Goal: Information Seeking & Learning: Learn about a topic

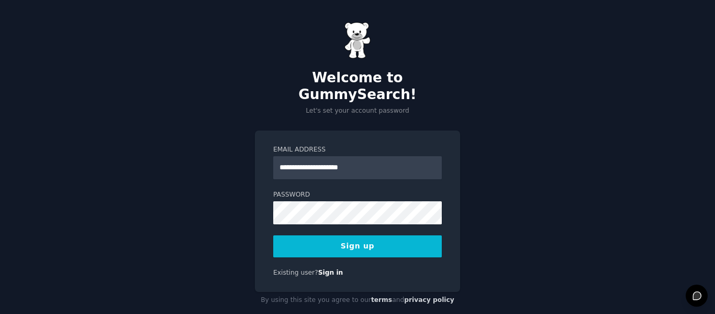
type input "**********"
click at [299, 235] on button "Sign up" at bounding box center [357, 246] width 169 height 22
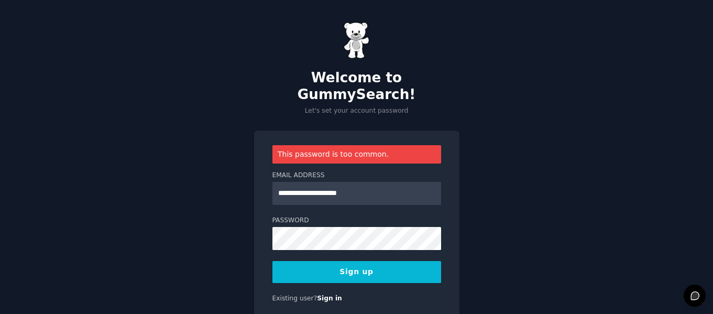
click at [417, 261] on button "Sign up" at bounding box center [356, 272] width 169 height 22
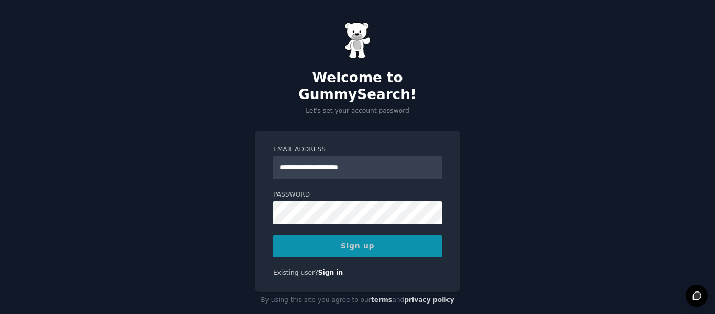
click at [414, 237] on div "Sign up" at bounding box center [357, 246] width 169 height 22
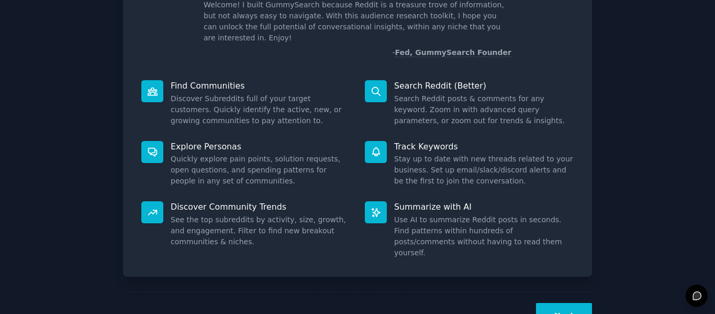
scroll to position [96, 0]
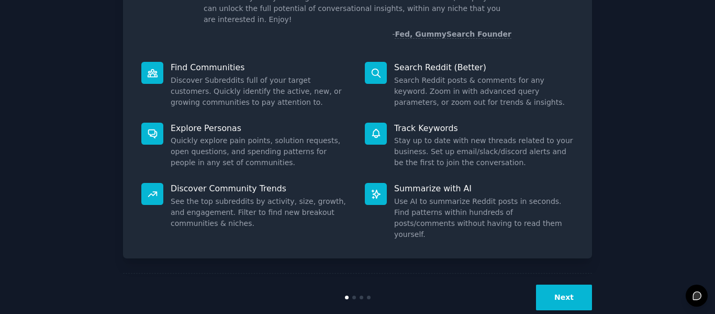
click at [584, 284] on button "Next" at bounding box center [564, 297] width 56 height 26
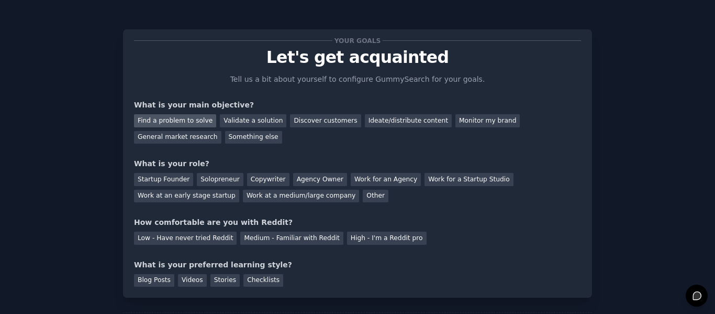
click at [167, 121] on div "Find a problem to solve" at bounding box center [175, 120] width 82 height 13
click at [247, 177] on div "Copywriter" at bounding box center [268, 179] width 42 height 13
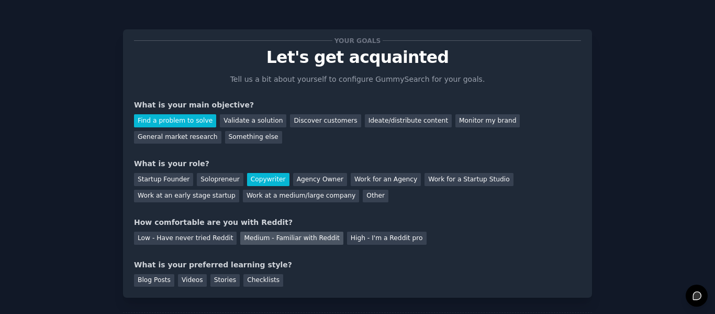
click at [244, 238] on div "Medium - Familiar with Reddit" at bounding box center [291, 237] width 103 height 13
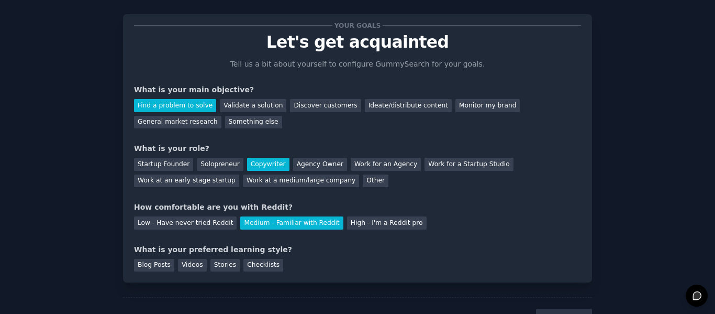
scroll to position [19, 0]
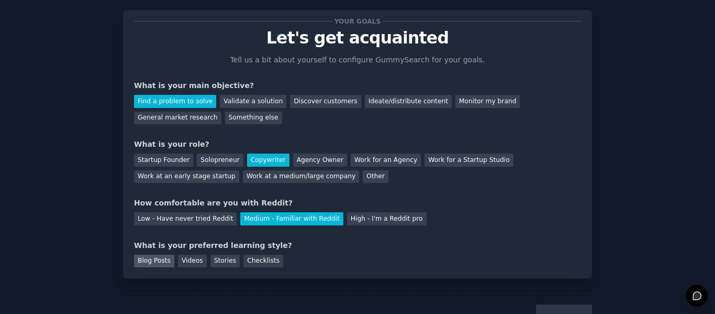
click at [150, 262] on div "Blog Posts" at bounding box center [154, 260] width 40 height 13
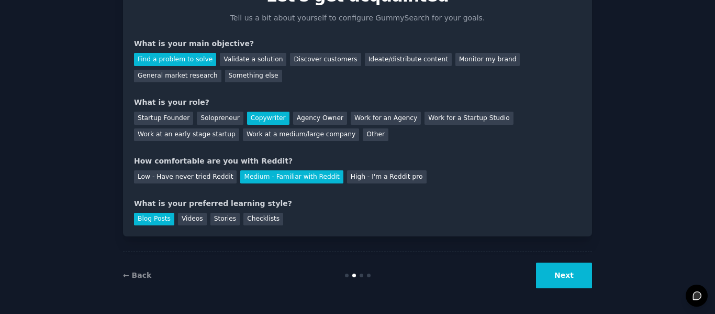
click at [573, 266] on button "Next" at bounding box center [564, 275] width 56 height 26
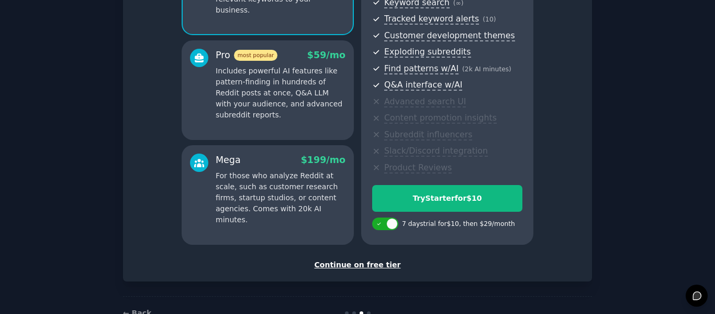
scroll to position [159, 0]
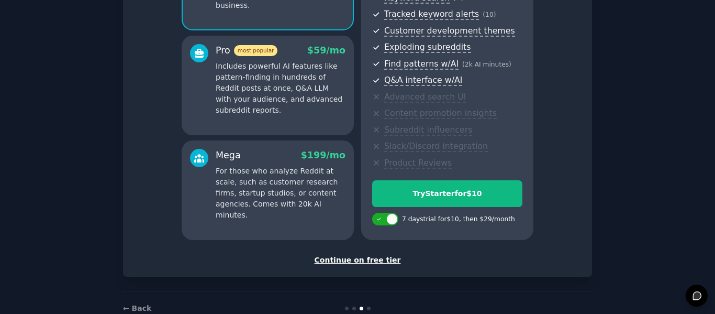
click at [366, 260] on div "Continue on free tier" at bounding box center [357, 259] width 447 height 11
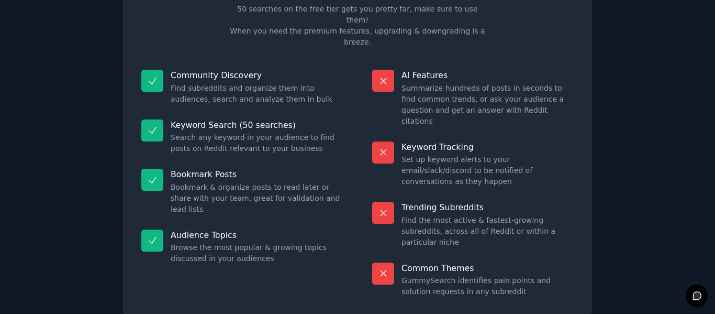
scroll to position [94, 0]
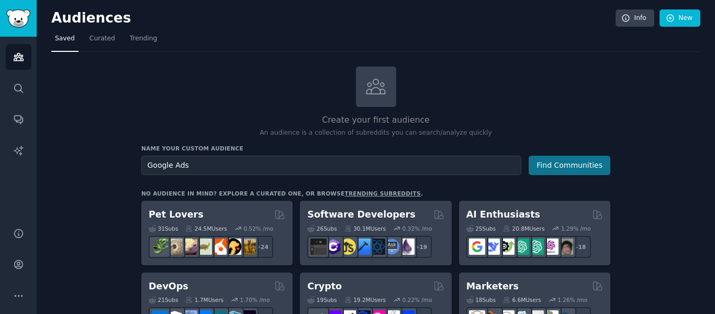
type input "Google Ads"
click at [597, 172] on button "Find Communities" at bounding box center [570, 164] width 82 height 19
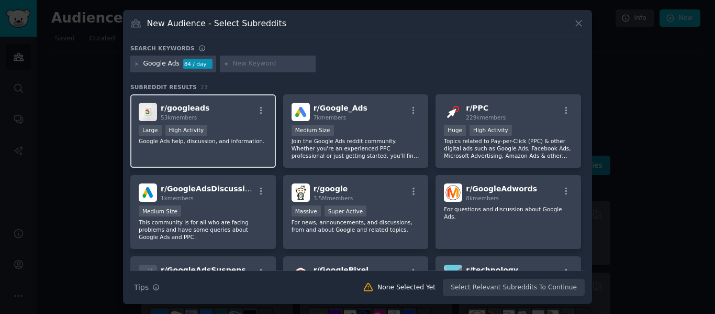
click at [231, 152] on div "r/ googleads 53k members Large High Activity Google Ads help, discussion, and i…" at bounding box center [203, 131] width 146 height 74
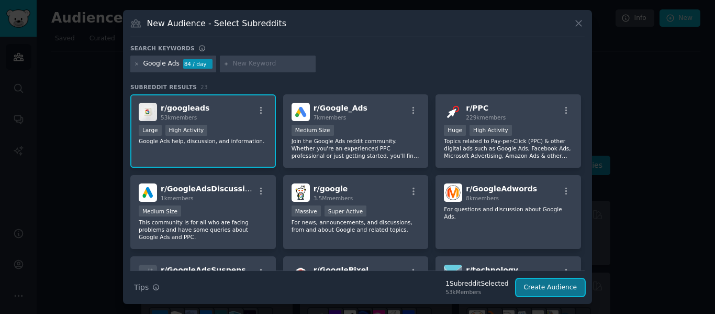
click at [559, 284] on button "Create Audience" at bounding box center [550, 288] width 69 height 18
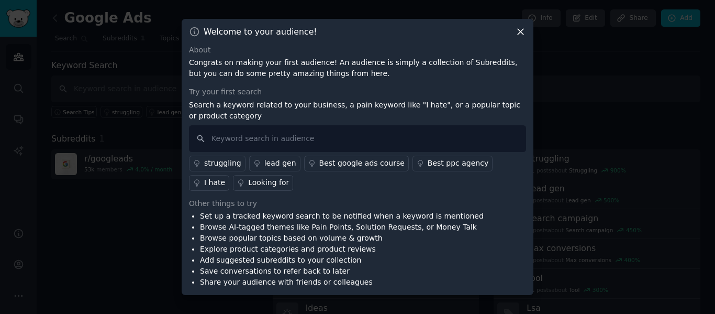
click at [225, 177] on div "I hate" at bounding box center [214, 182] width 21 height 11
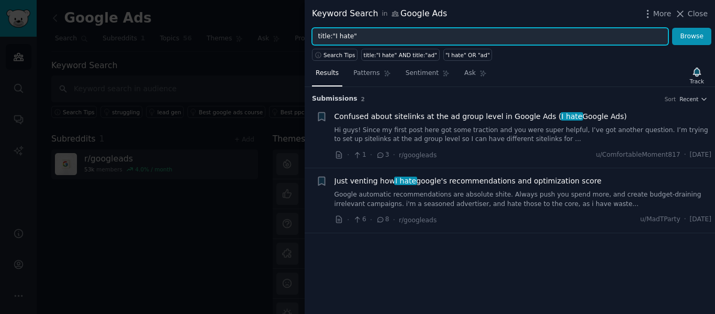
click at [384, 34] on input "title:"I hate"" at bounding box center [490, 37] width 357 height 18
type input "t"
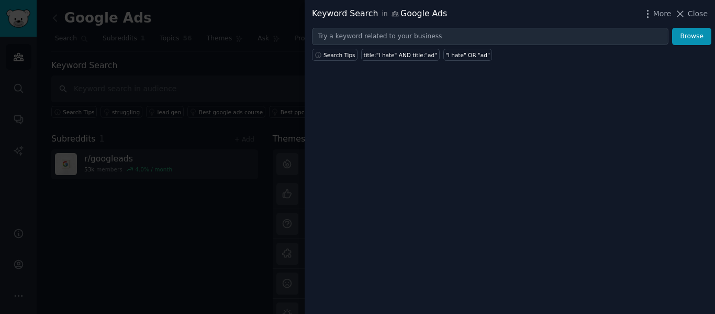
click at [131, 255] on div at bounding box center [357, 157] width 715 height 314
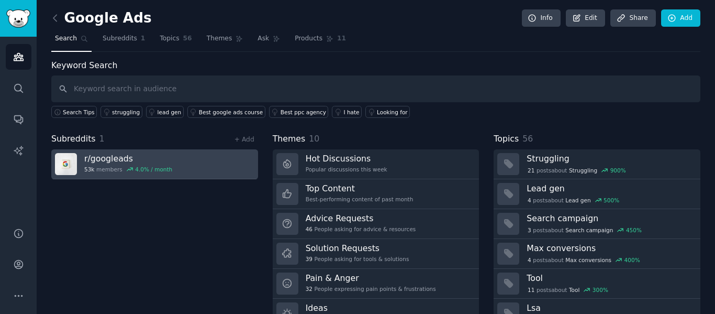
click at [107, 168] on div "53k members 4.0 % / month" at bounding box center [128, 168] width 88 height 7
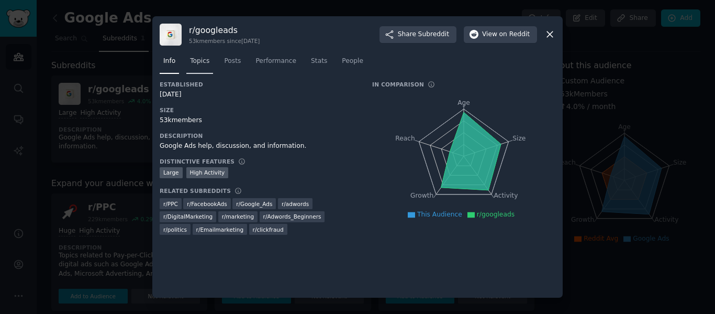
click at [205, 61] on span "Topics" at bounding box center [199, 61] width 19 height 9
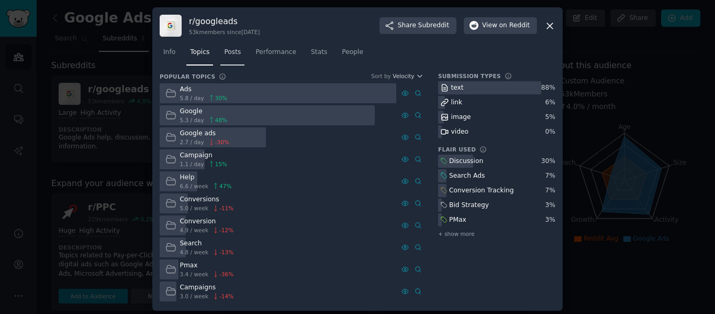
click at [225, 58] on link "Posts" at bounding box center [232, 54] width 24 height 21
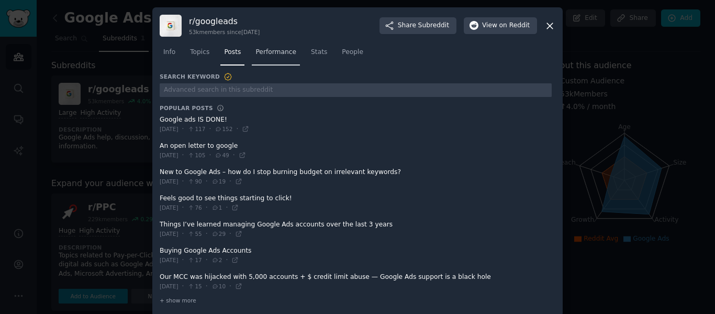
click at [281, 52] on span "Performance" at bounding box center [276, 52] width 41 height 9
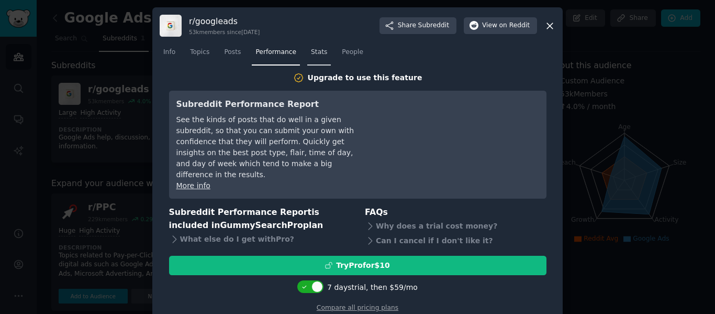
click at [311, 52] on span "Stats" at bounding box center [319, 52] width 16 height 9
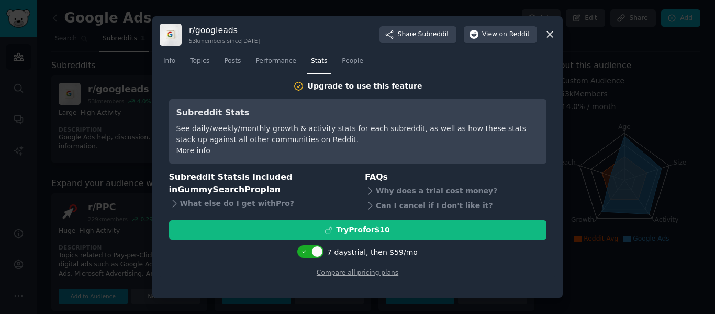
click at [551, 33] on icon at bounding box center [550, 35] width 6 height 6
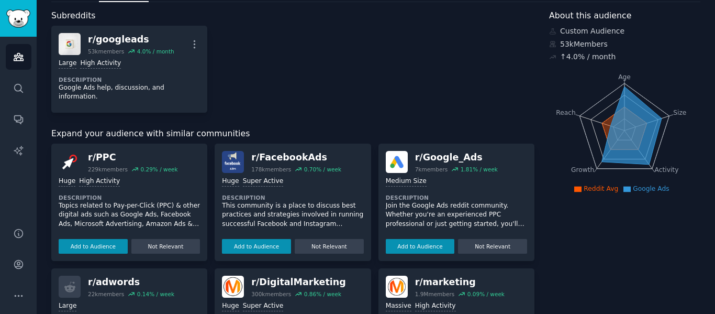
scroll to position [51, 0]
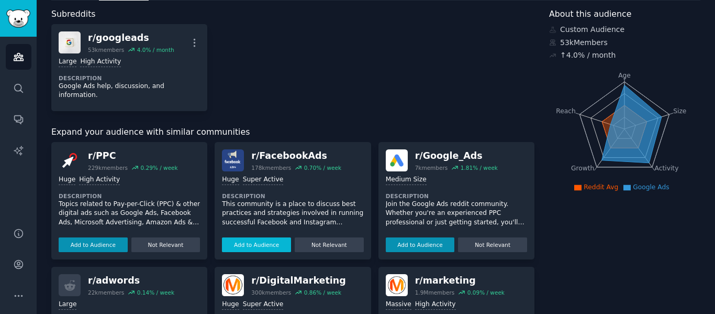
click at [275, 237] on button "Add to Audience" at bounding box center [256, 244] width 69 height 15
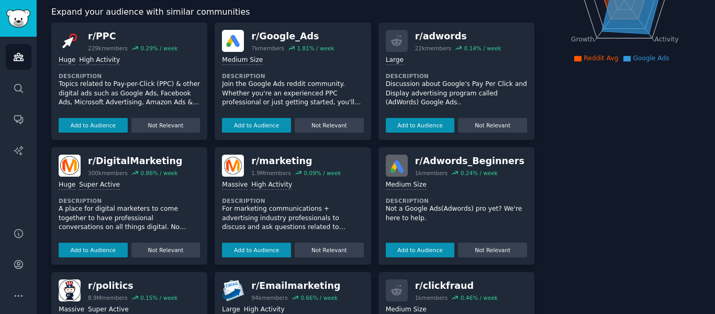
scroll to position [181, 0]
click at [280, 246] on button "Add to Audience" at bounding box center [256, 249] width 69 height 15
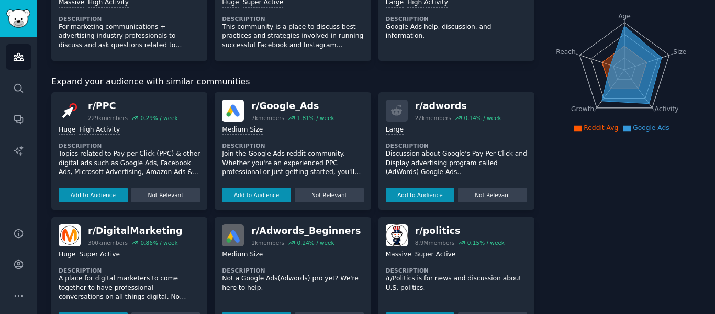
scroll to position [0, 0]
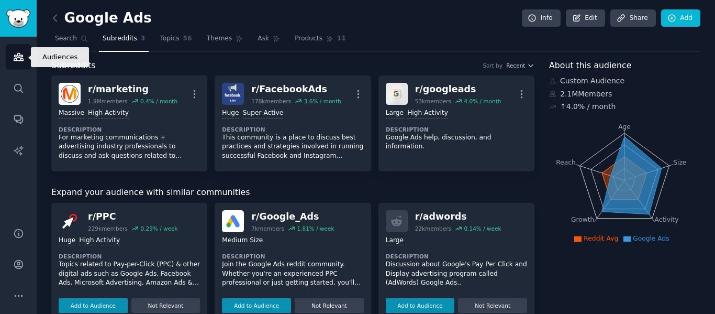
click at [17, 56] on icon "Sidebar" at bounding box center [18, 56] width 9 height 7
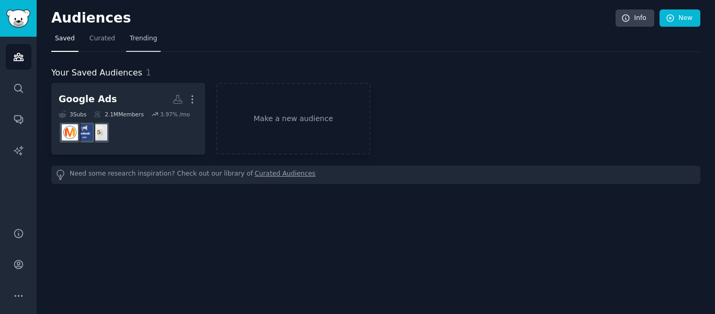
click at [141, 35] on span "Trending" at bounding box center [143, 38] width 27 height 9
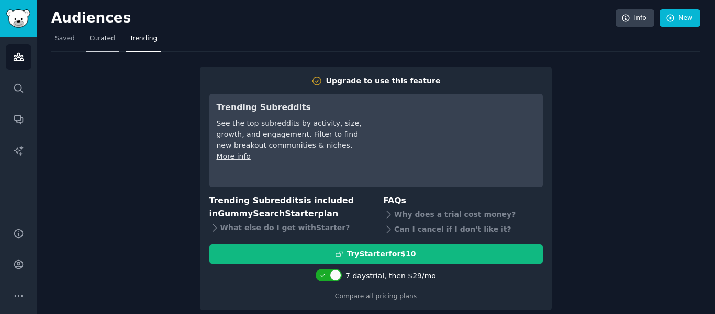
click at [92, 37] on span "Curated" at bounding box center [103, 38] width 26 height 9
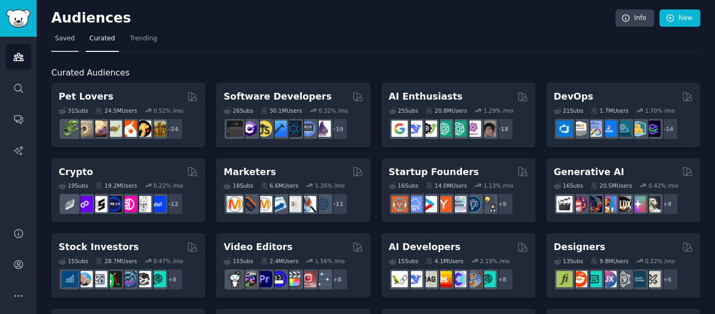
click at [60, 37] on span "Saved" at bounding box center [65, 38] width 20 height 9
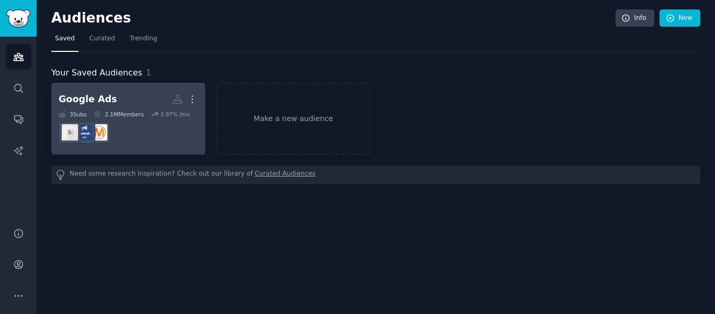
click at [175, 135] on dd at bounding box center [128, 132] width 139 height 29
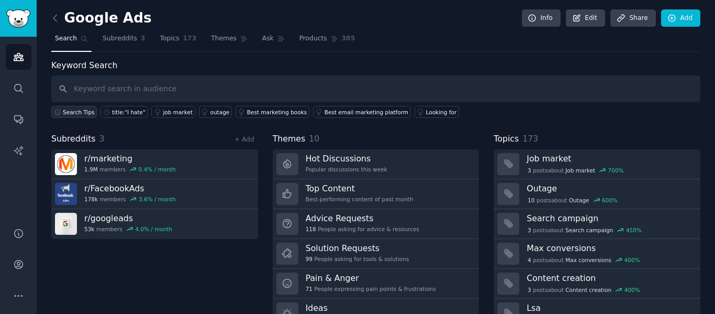
click at [84, 117] on button "Search Tips" at bounding box center [74, 112] width 46 height 12
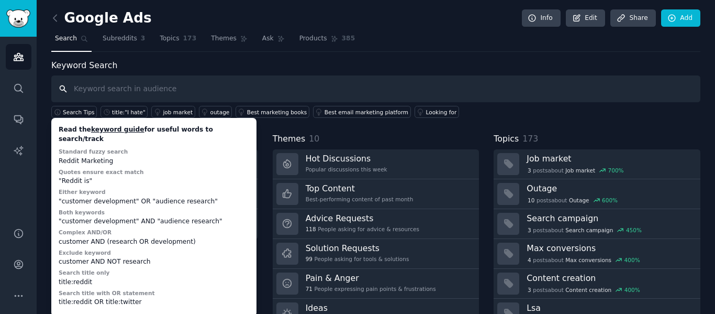
click at [99, 96] on input "text" at bounding box center [375, 88] width 649 height 27
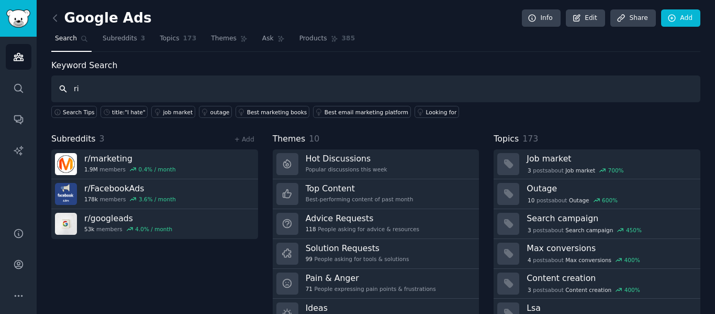
type input "r"
type input "title"
type input "titre:"HOW to""
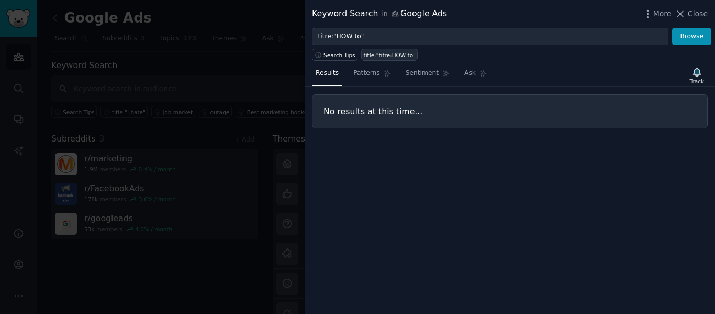
click at [368, 52] on div "title:"titre:HOW to"" at bounding box center [390, 54] width 52 height 7
type input "title:"titre:HOW to""
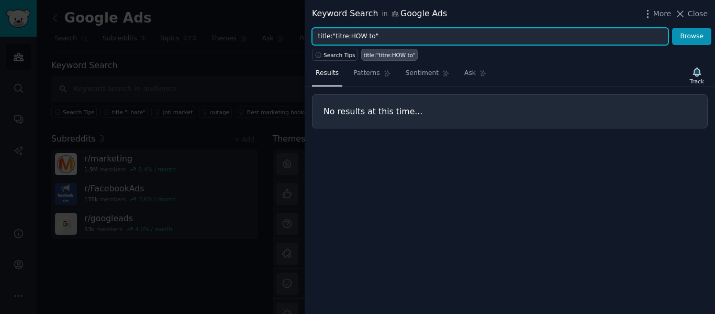
click at [333, 33] on input "title:"titre:HOW to"" at bounding box center [490, 37] width 357 height 18
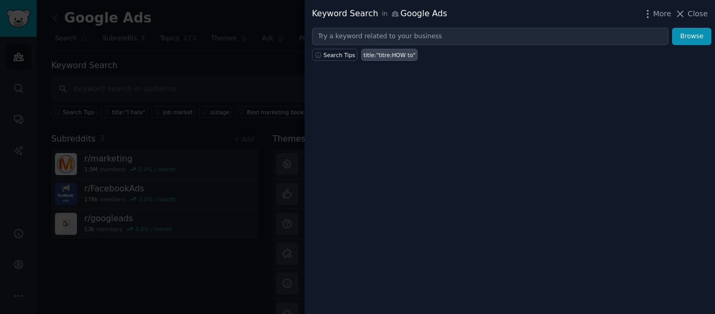
click at [215, 141] on div at bounding box center [357, 157] width 715 height 314
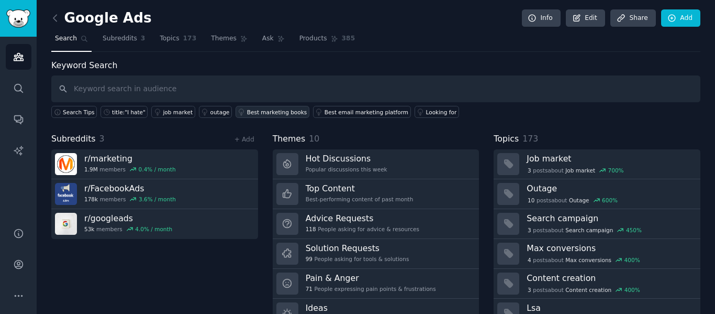
click at [258, 109] on div "Best marketing books" at bounding box center [277, 111] width 60 height 7
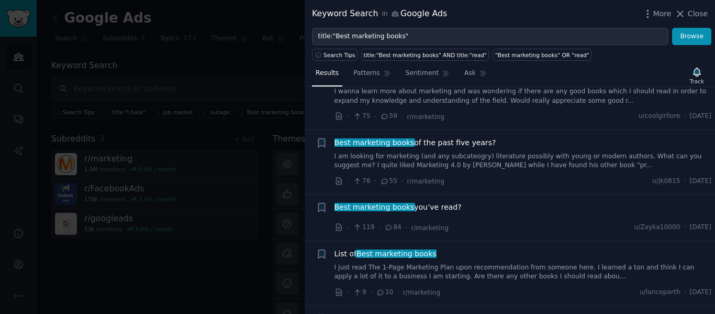
scroll to position [110, 0]
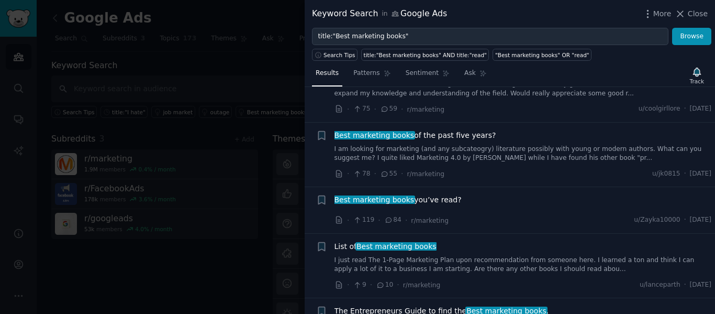
click at [243, 285] on div at bounding box center [357, 157] width 715 height 314
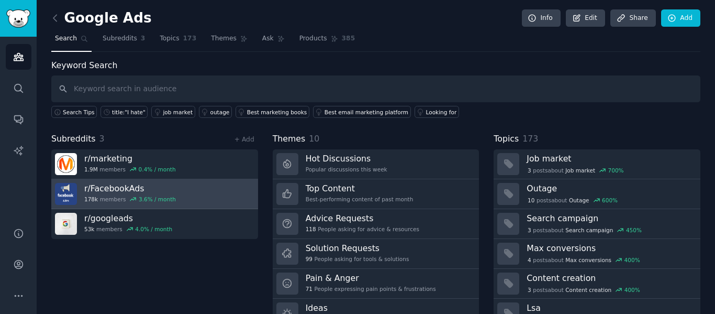
click at [115, 196] on div "178k members 3.6 % / month" at bounding box center [130, 198] width 92 height 7
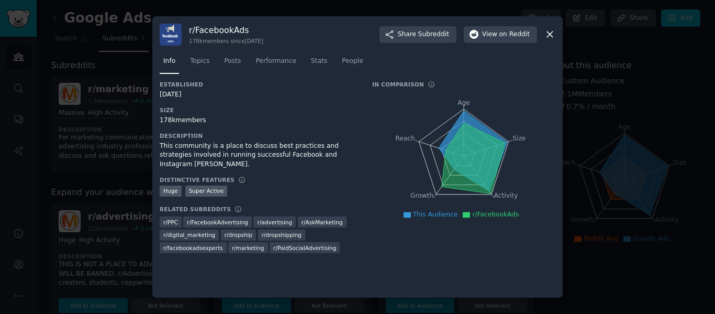
click at [552, 32] on icon at bounding box center [550, 35] width 6 height 6
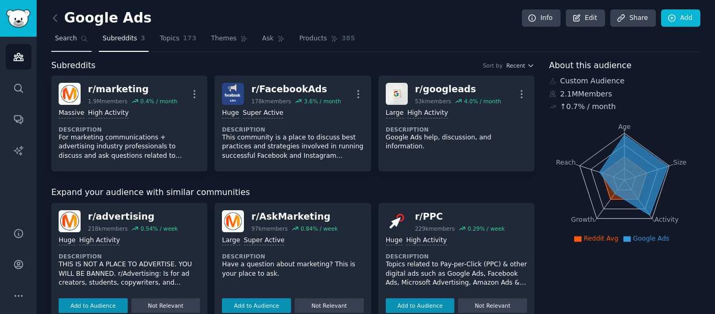
click at [70, 39] on span "Search" at bounding box center [66, 38] width 22 height 9
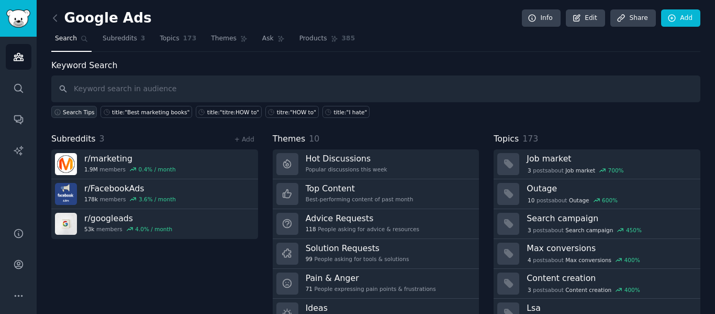
click at [77, 114] on span "Search Tips" at bounding box center [79, 111] width 32 height 7
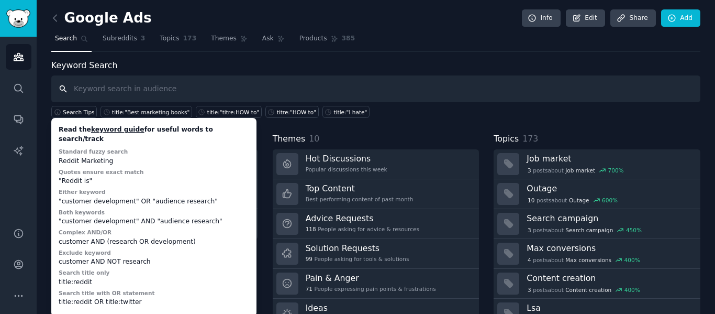
click at [127, 88] on input "text" at bounding box center [375, 88] width 649 height 27
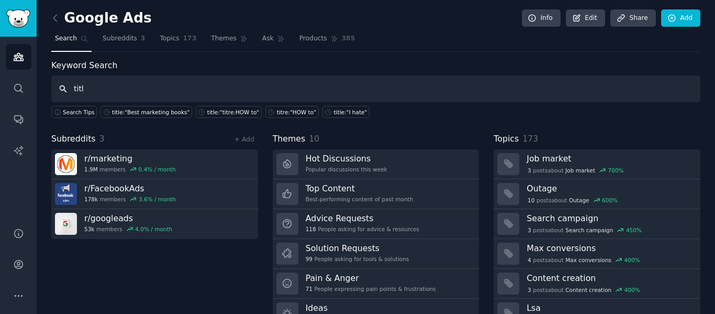
type input "title"
type input "titre:how"
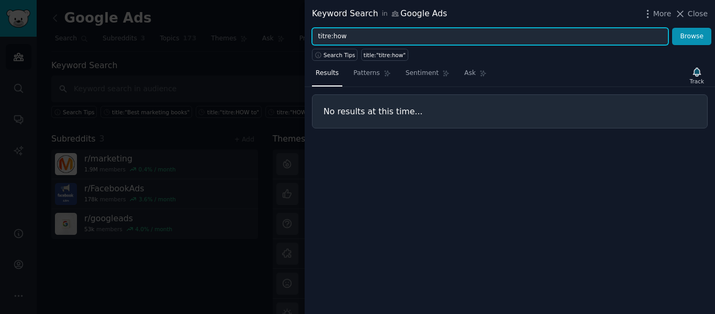
click at [328, 39] on input "titre:how" at bounding box center [490, 37] width 357 height 18
type input "title:how"
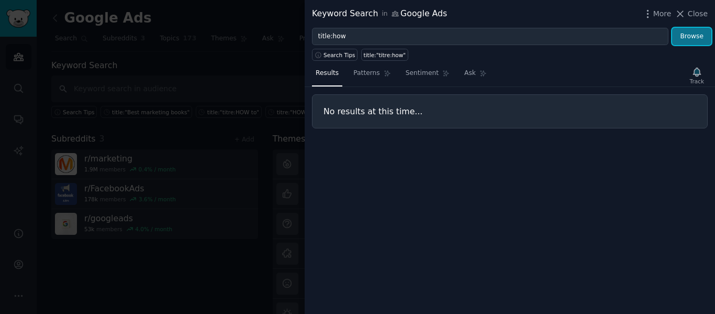
click at [686, 36] on button "Browse" at bounding box center [691, 37] width 39 height 18
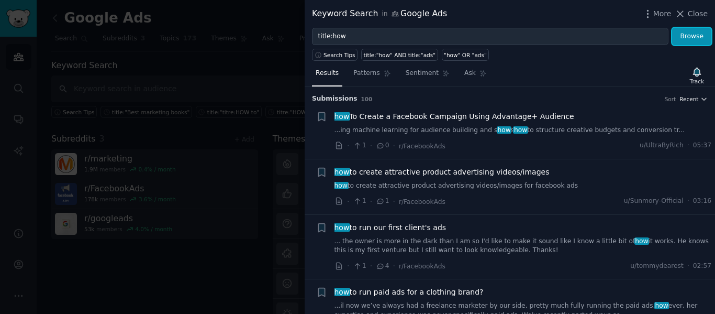
click at [702, 98] on icon "button" at bounding box center [704, 98] width 7 height 7
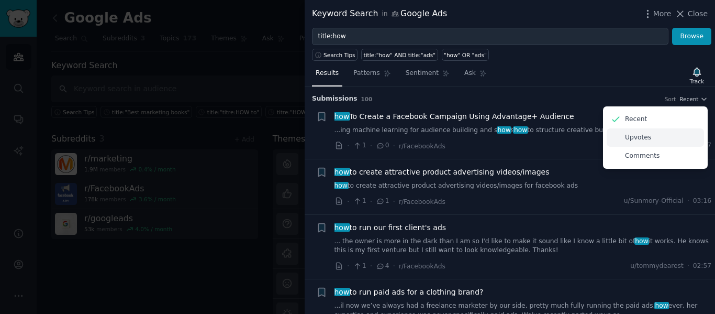
click at [649, 138] on div "Upvotes" at bounding box center [655, 137] width 97 height 18
